Goal: Information Seeking & Learning: Learn about a topic

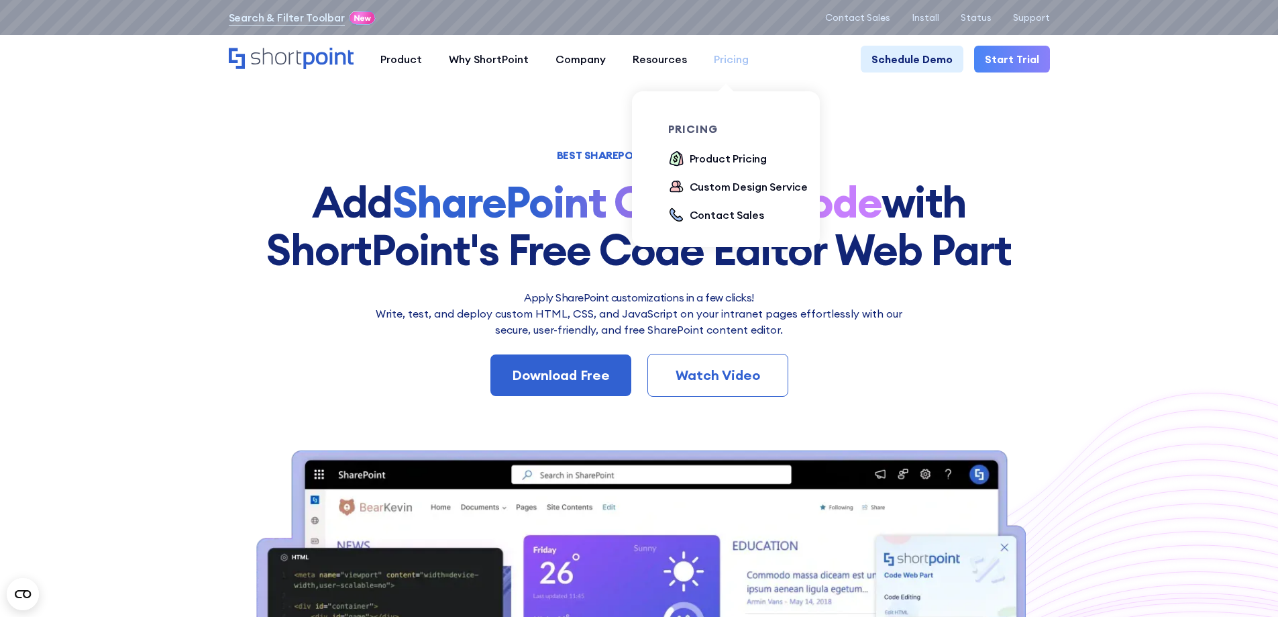
click at [721, 58] on div "Pricing" at bounding box center [731, 59] width 35 height 16
click at [723, 162] on div "Product Pricing" at bounding box center [729, 158] width 78 height 16
